Goal: Task Accomplishment & Management: Manage account settings

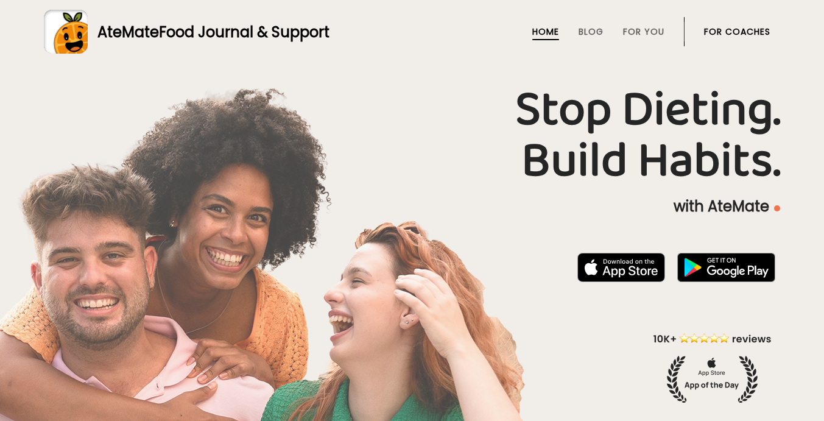
click at [723, 29] on link "For Coaches" at bounding box center [737, 32] width 66 height 10
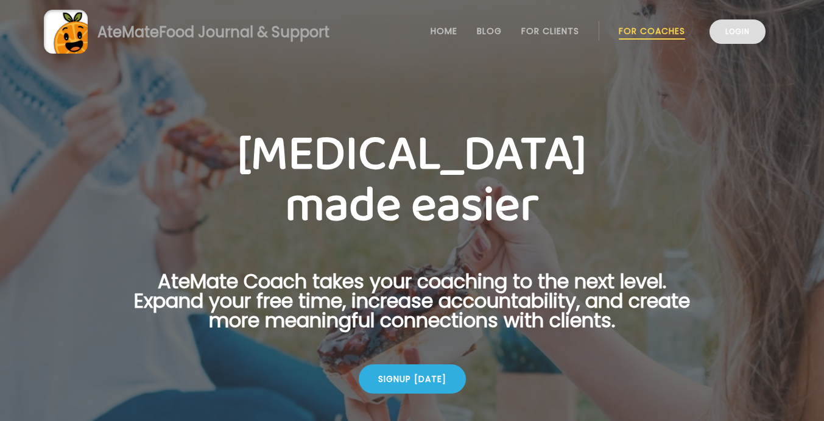
click at [754, 32] on link "Login" at bounding box center [738, 31] width 56 height 24
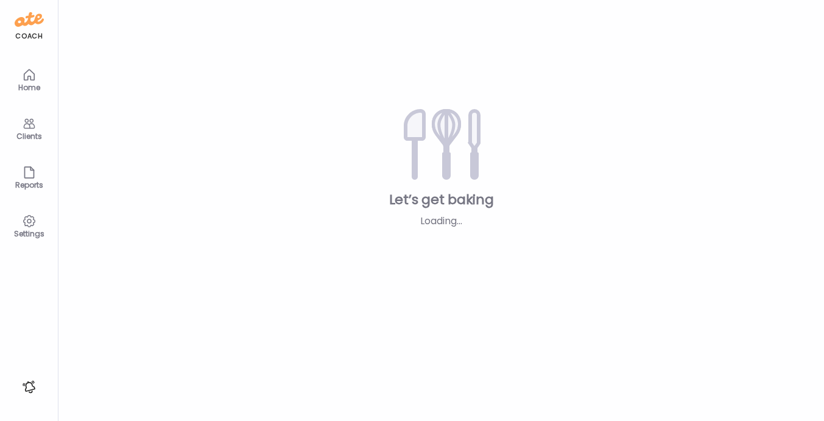
type input "*****"
type input "**********"
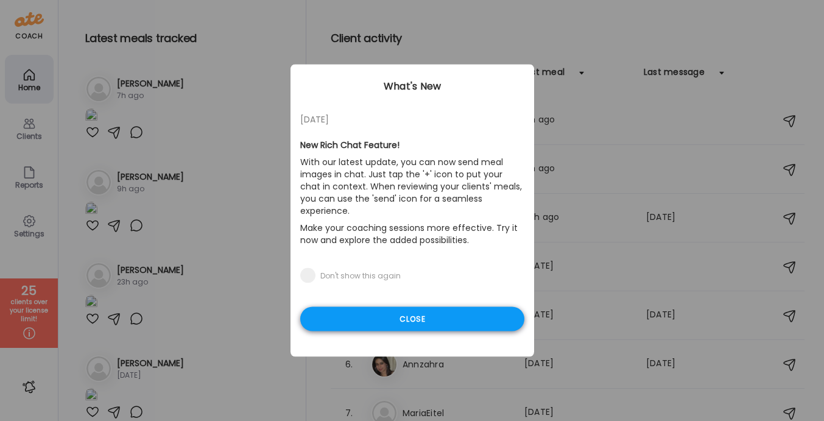
type input "**********"
click at [410, 307] on div "Close" at bounding box center [412, 319] width 224 height 24
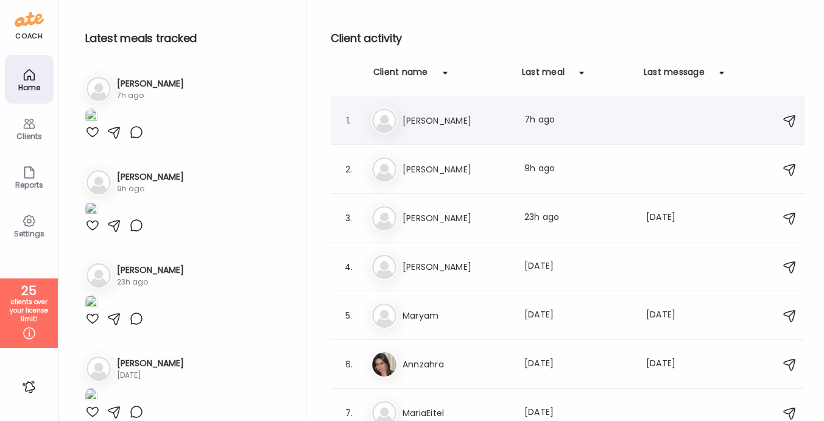
click at [434, 120] on h3 "Laura Buchanan" at bounding box center [456, 120] width 107 height 15
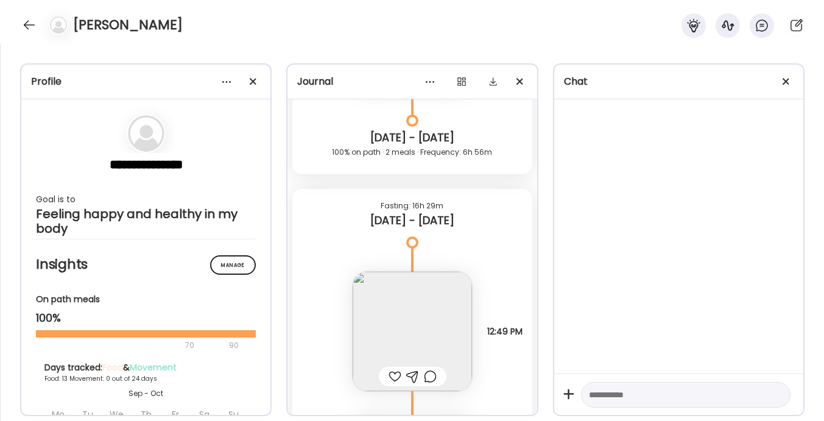
scroll to position [5771, 0]
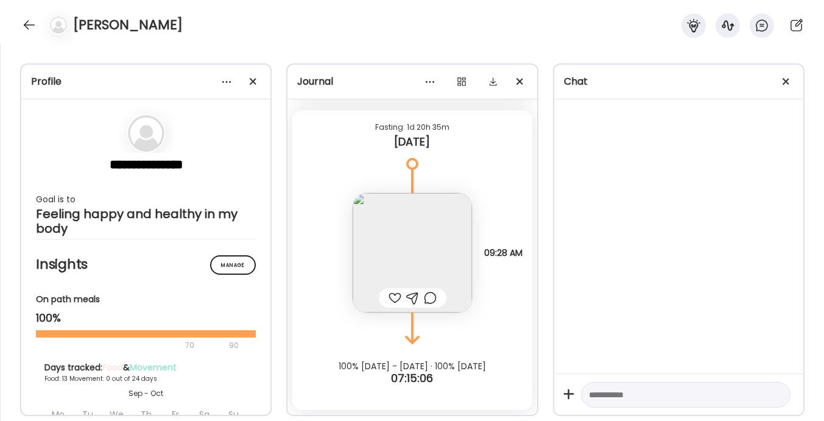
click at [420, 241] on img at bounding box center [412, 252] width 119 height 119
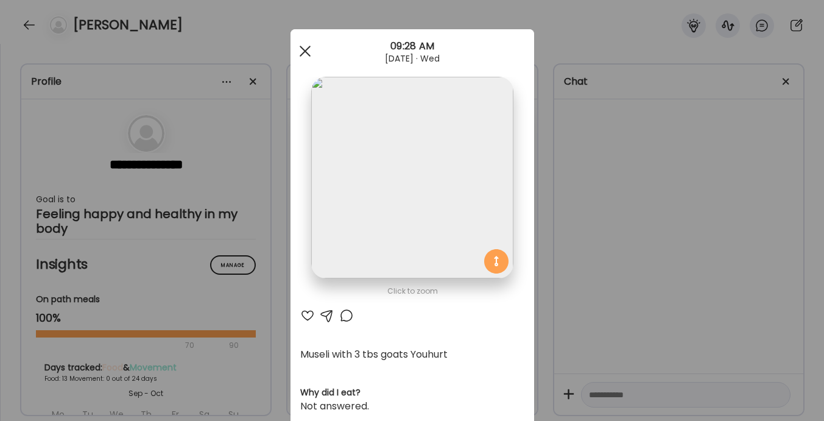
click at [305, 51] on span at bounding box center [304, 51] width 11 height 11
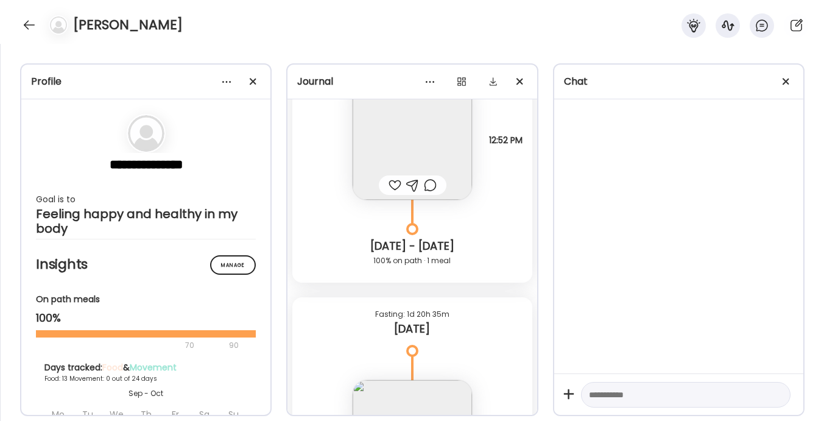
scroll to position [5584, 0]
click at [257, 80] on div at bounding box center [253, 81] width 24 height 24
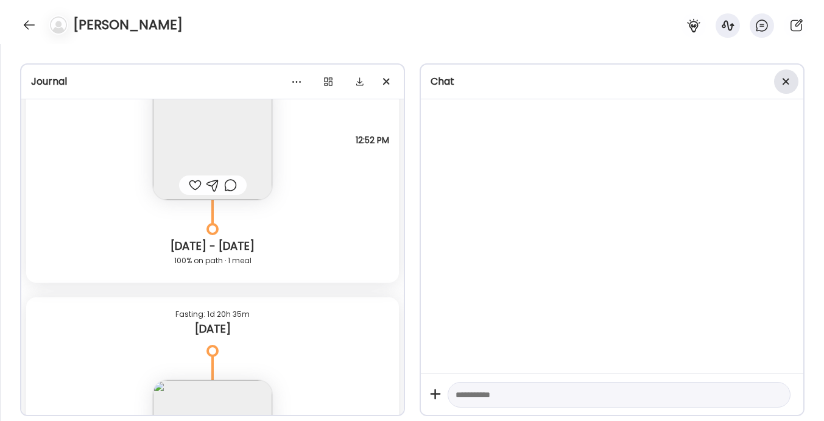
click at [787, 87] on div at bounding box center [787, 81] width 24 height 24
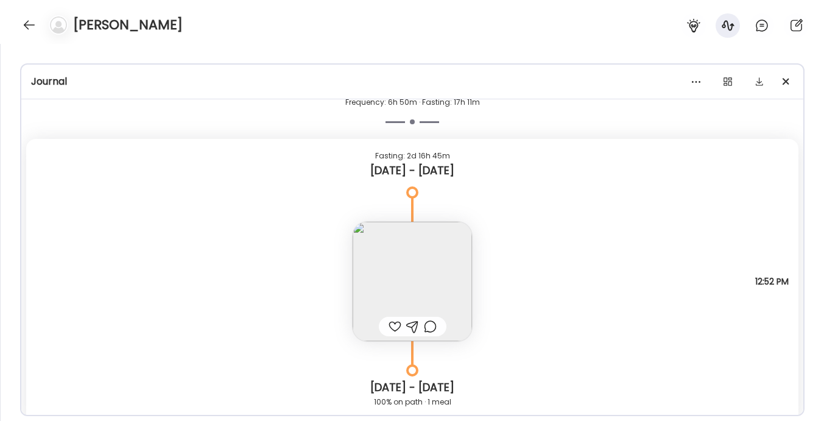
scroll to position [5441, 0]
click at [389, 267] on img at bounding box center [412, 282] width 119 height 119
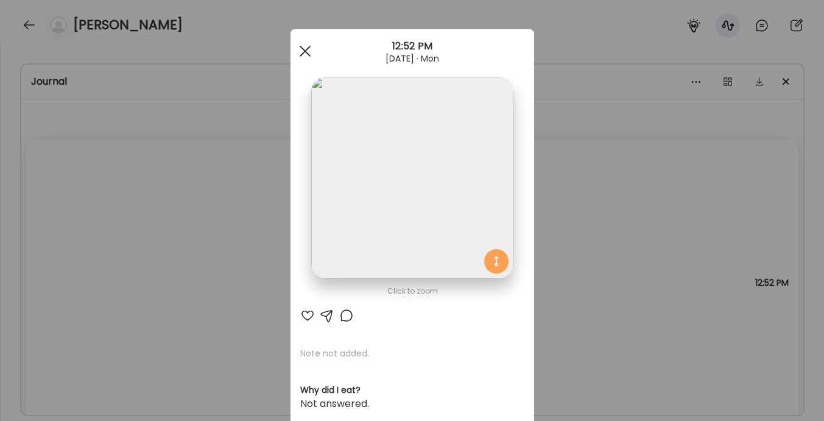
click at [302, 44] on div at bounding box center [305, 51] width 24 height 24
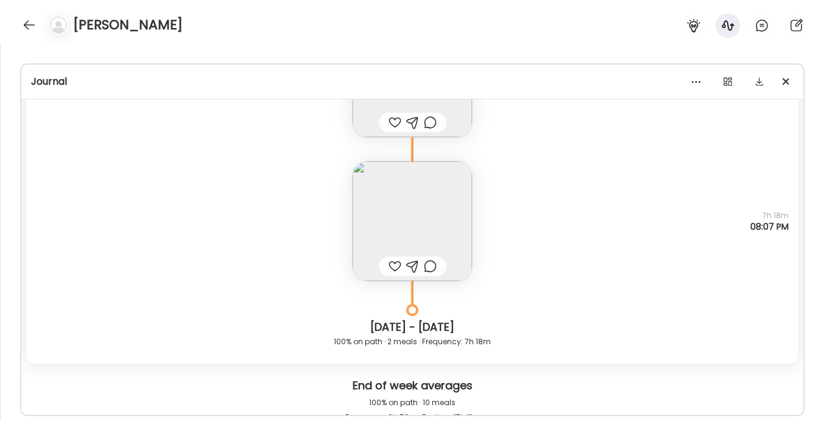
scroll to position [5127, 0]
click at [377, 239] on img at bounding box center [412, 221] width 119 height 119
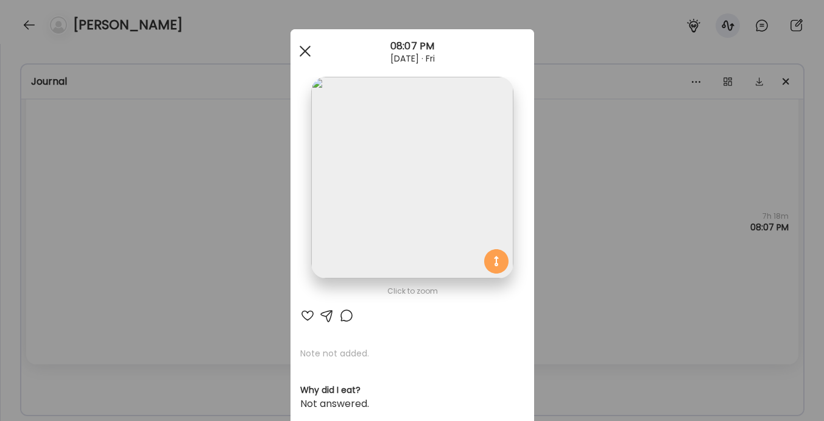
click at [308, 48] on span at bounding box center [304, 51] width 11 height 11
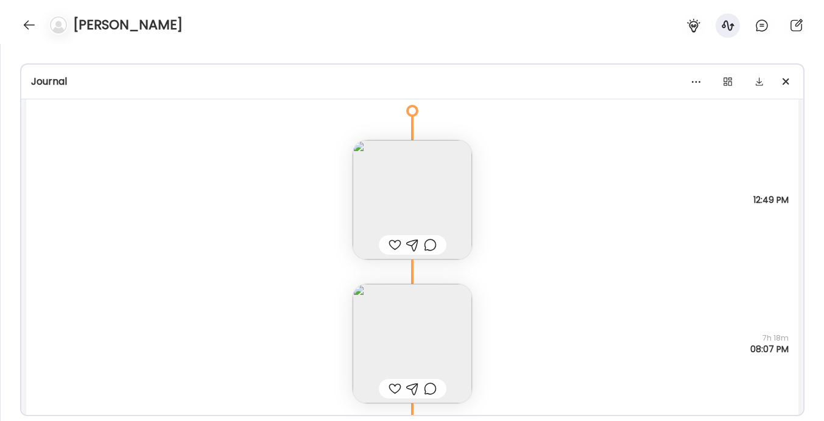
scroll to position [5004, 0]
click at [385, 214] on img at bounding box center [412, 200] width 119 height 119
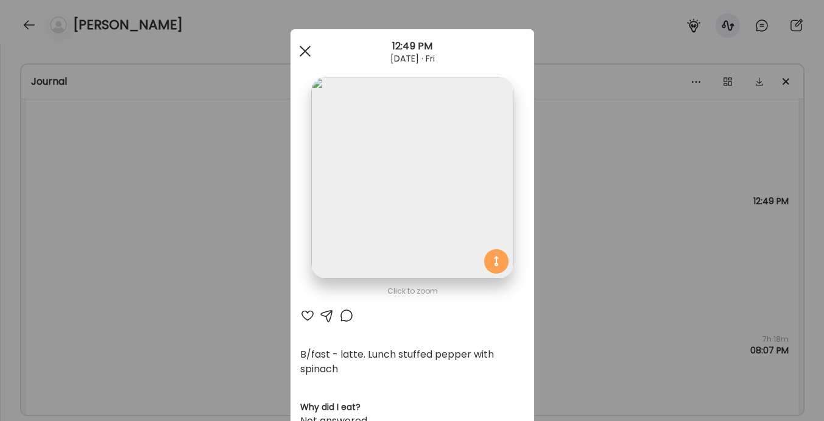
click at [303, 49] on span at bounding box center [304, 51] width 11 height 11
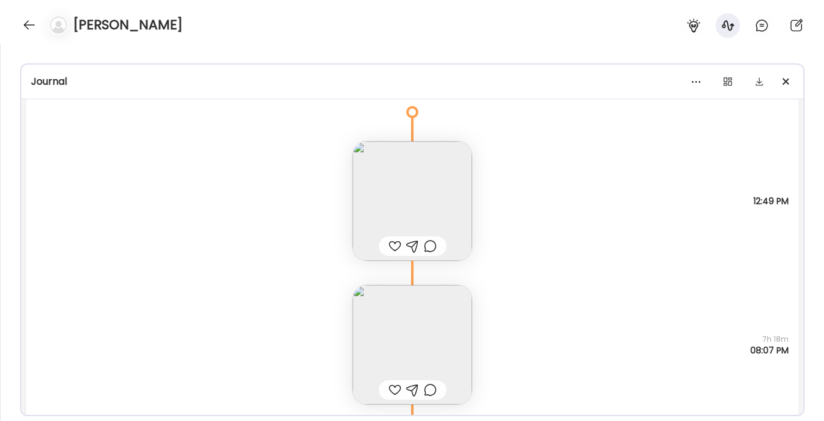
scroll to position [5142, 0]
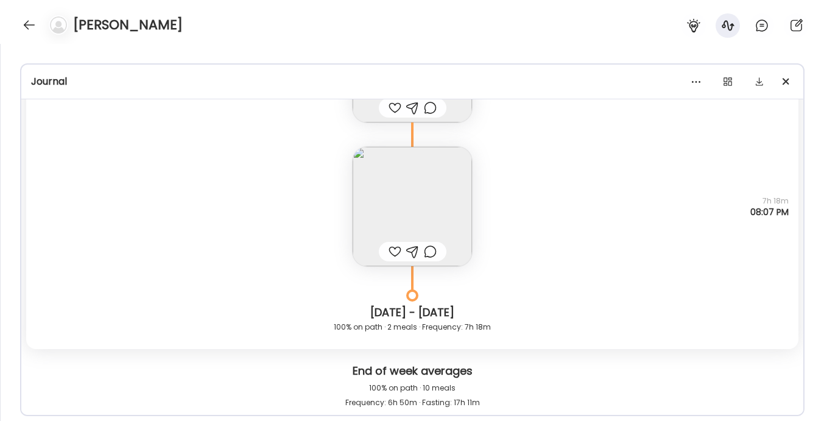
click at [406, 232] on img at bounding box center [412, 206] width 119 height 119
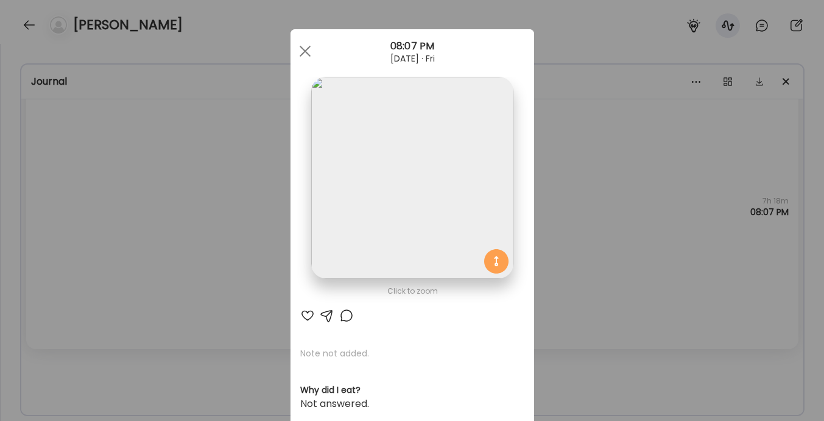
click at [250, 198] on div "Ate Coach Dashboard Wahoo! It’s official Take a moment to set up your Coach Pro…" at bounding box center [412, 210] width 824 height 421
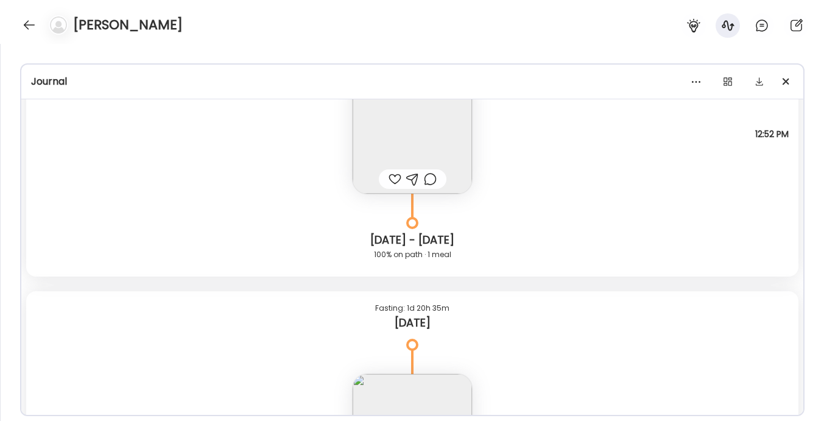
scroll to position [5771, 0]
